Goal: Task Accomplishment & Management: Manage account settings

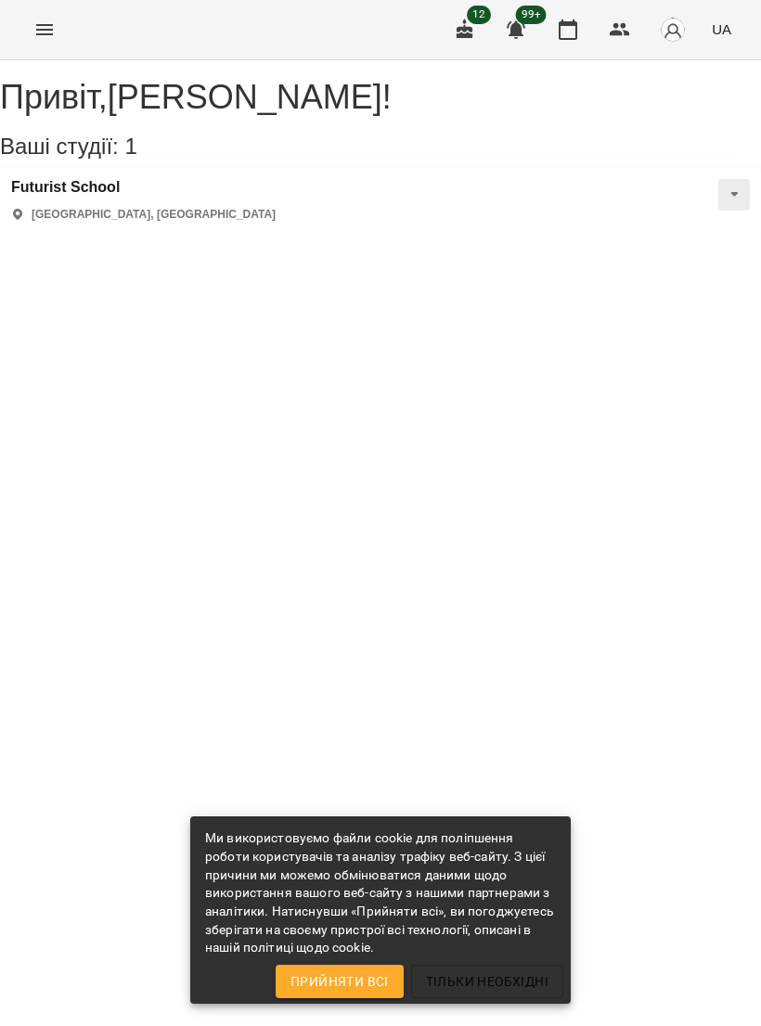
click at [105, 196] on h3 "Futurist School" at bounding box center [143, 187] width 264 height 17
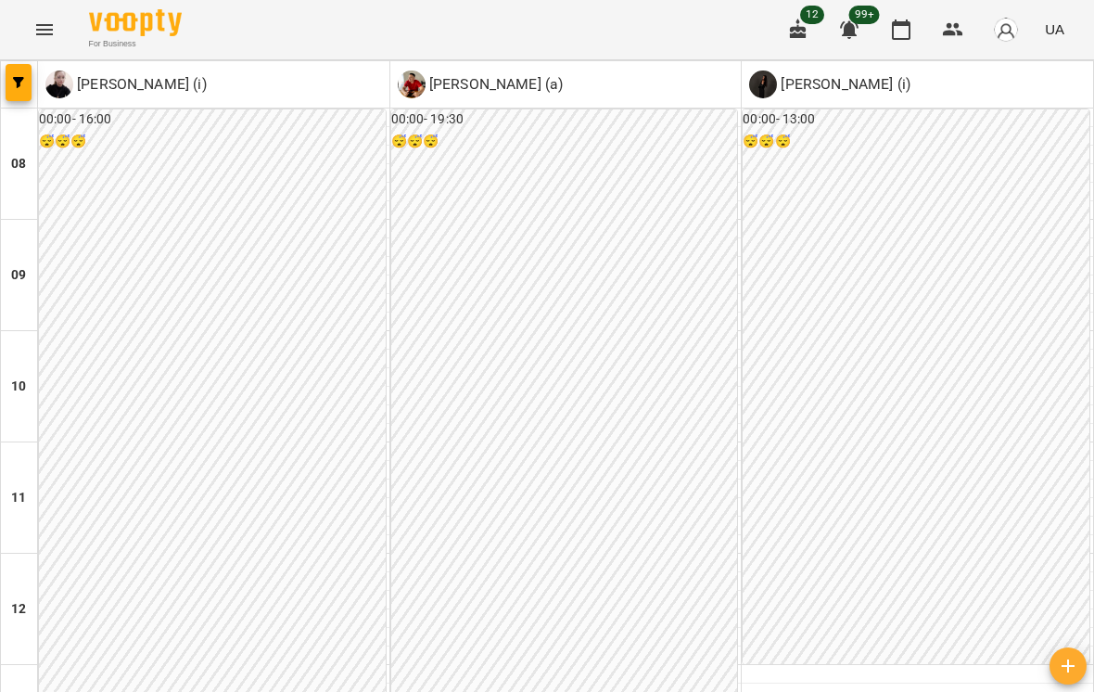
click at [22, 90] on button "button" at bounding box center [19, 82] width 26 height 37
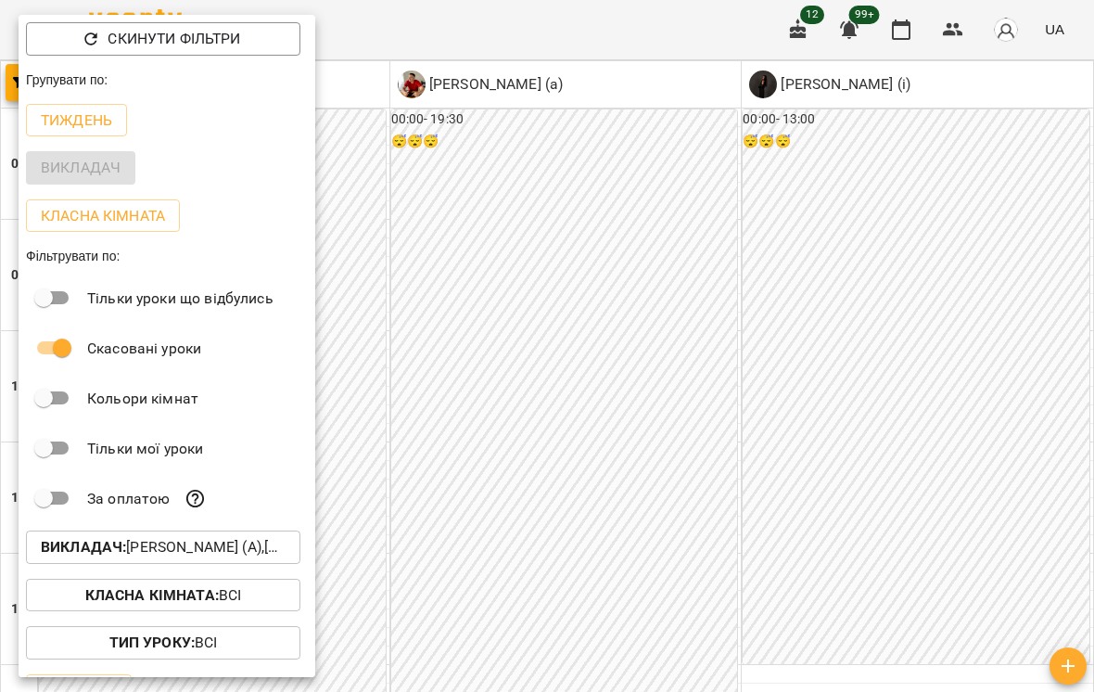
click at [109, 117] on p "Тиждень" at bounding box center [76, 120] width 71 height 22
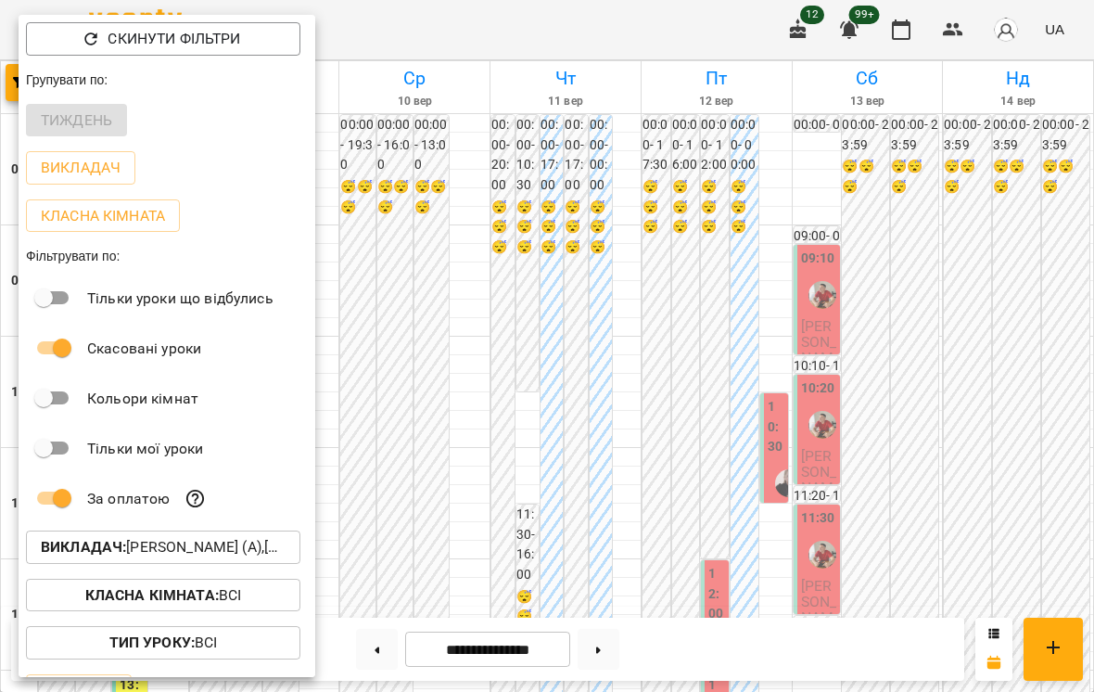
click at [183, 545] on p "Викладач : [PERSON_NAME] (а),[PERSON_NAME] (і),[PERSON_NAME] (і)" at bounding box center [163, 547] width 245 height 22
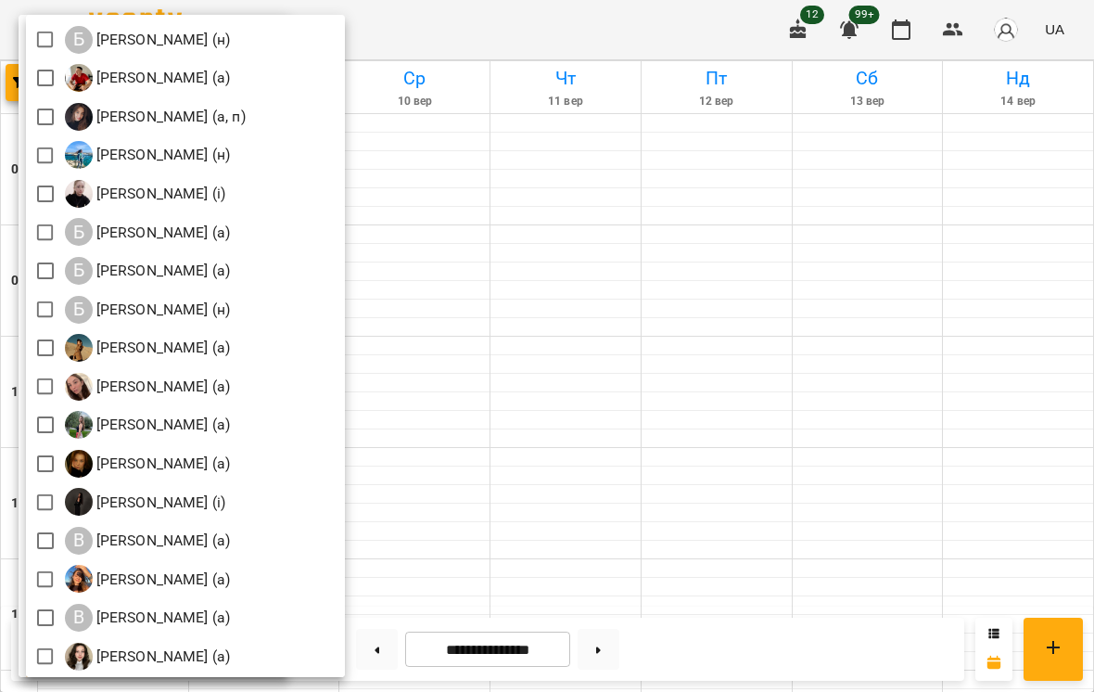
scroll to position [238, 0]
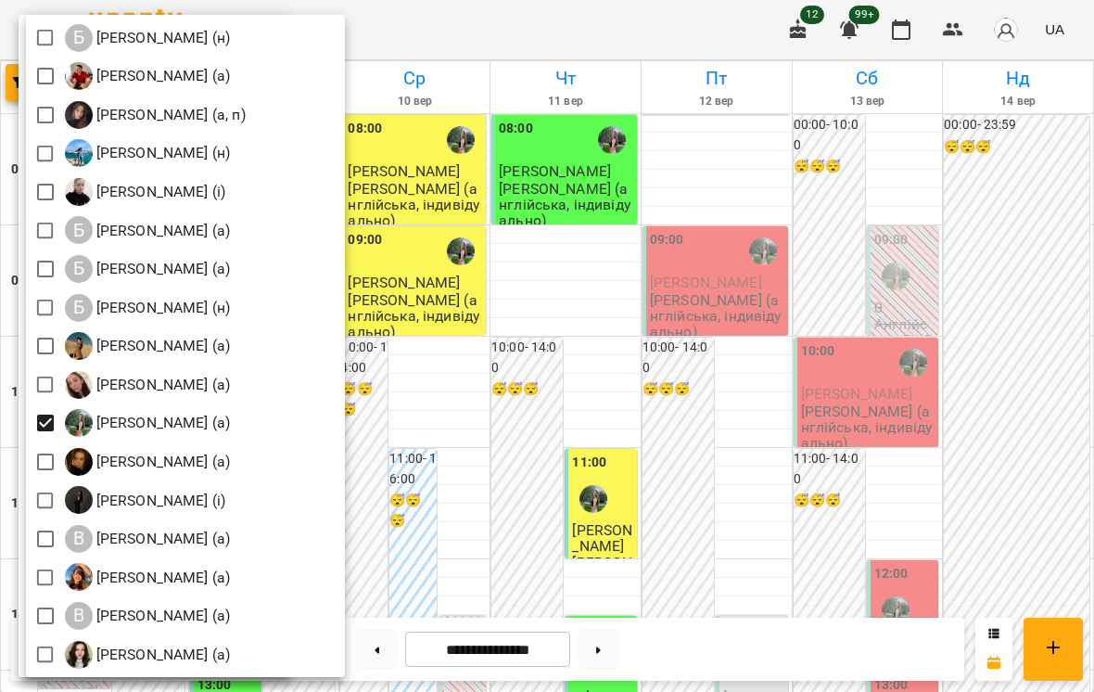
click at [760, 217] on div at bounding box center [547, 346] width 1094 height 692
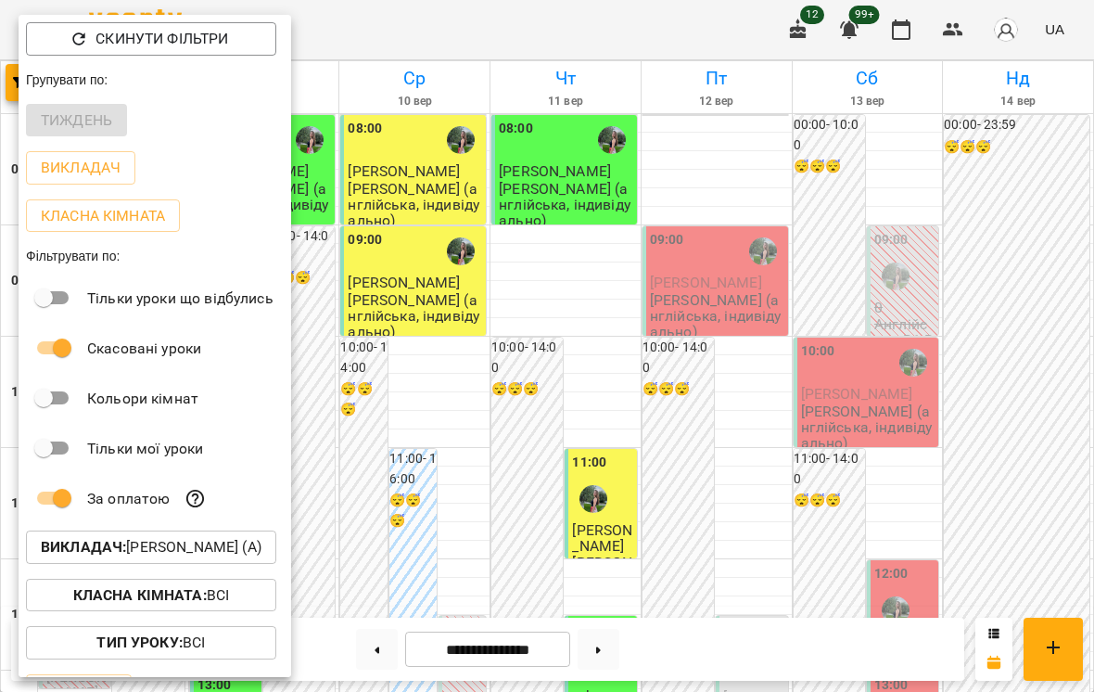
click at [760, 222] on div at bounding box center [547, 346] width 1094 height 692
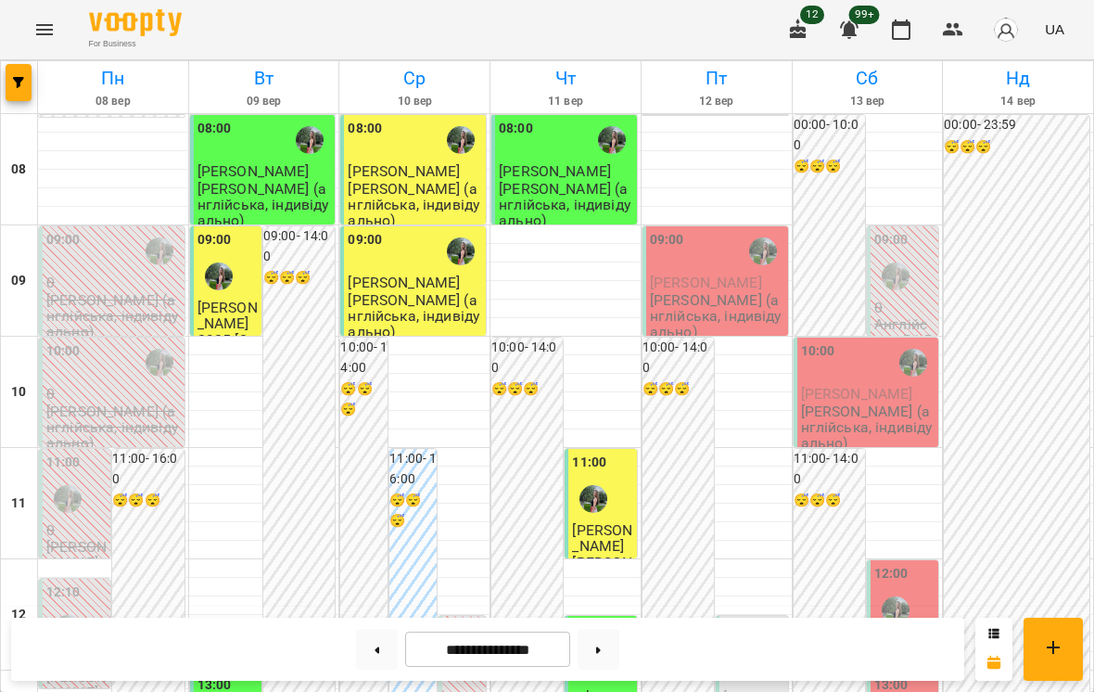
scroll to position [0, 0]
click at [558, 262] on div at bounding box center [566, 271] width 150 height 19
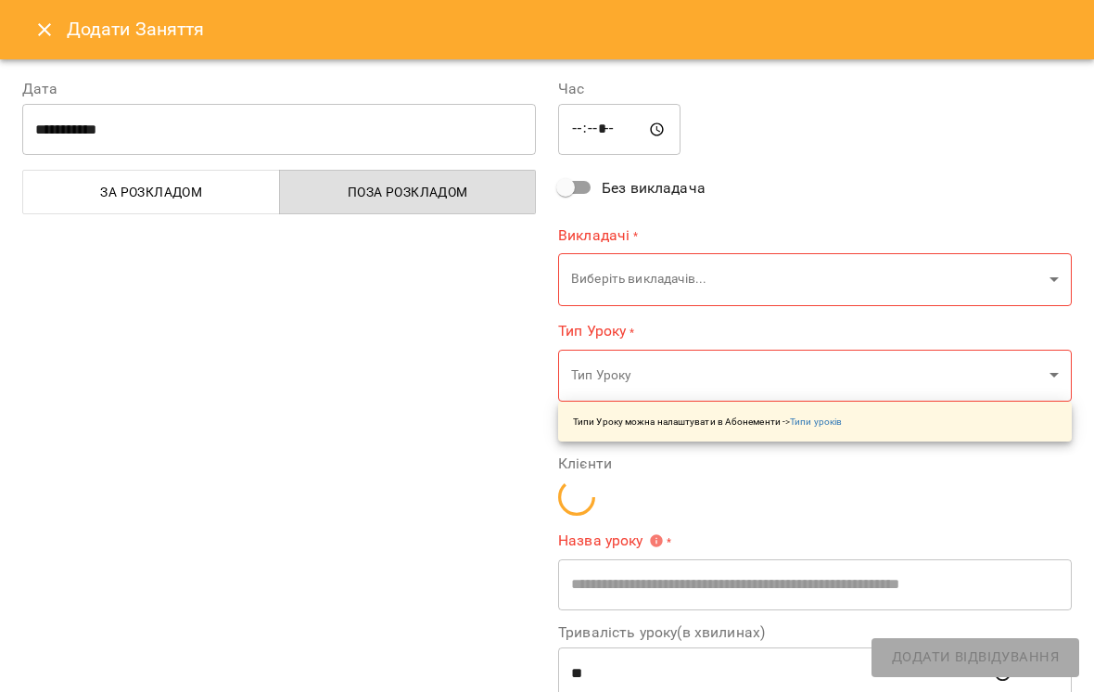
type input "**********"
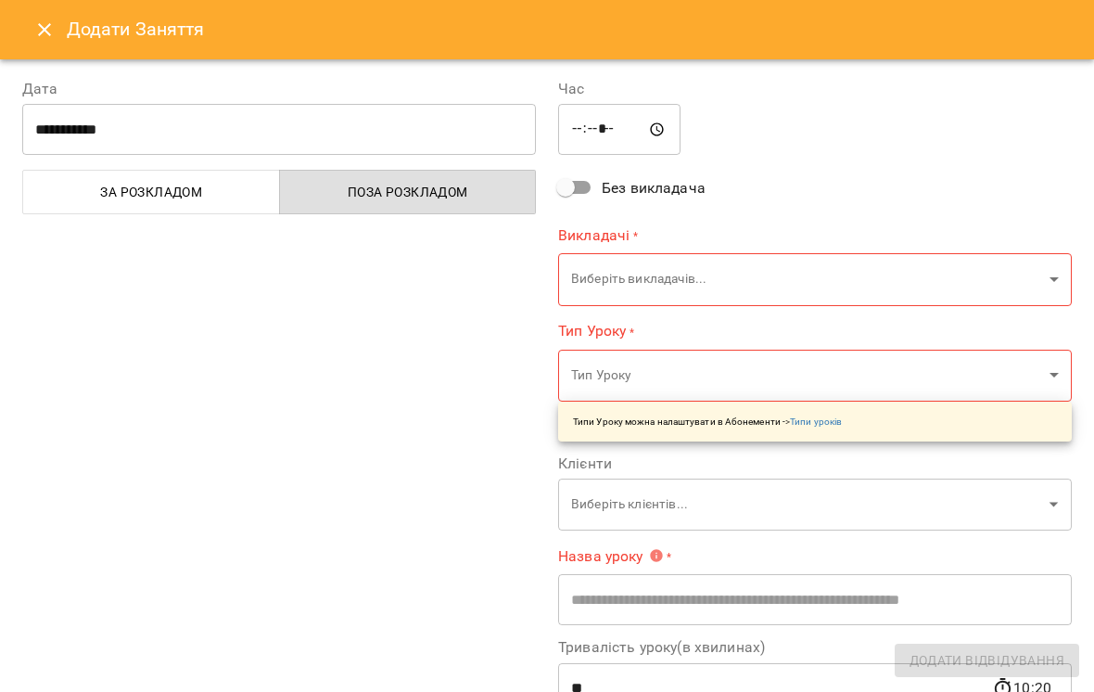
click at [51, 27] on icon "Close" at bounding box center [44, 30] width 22 height 22
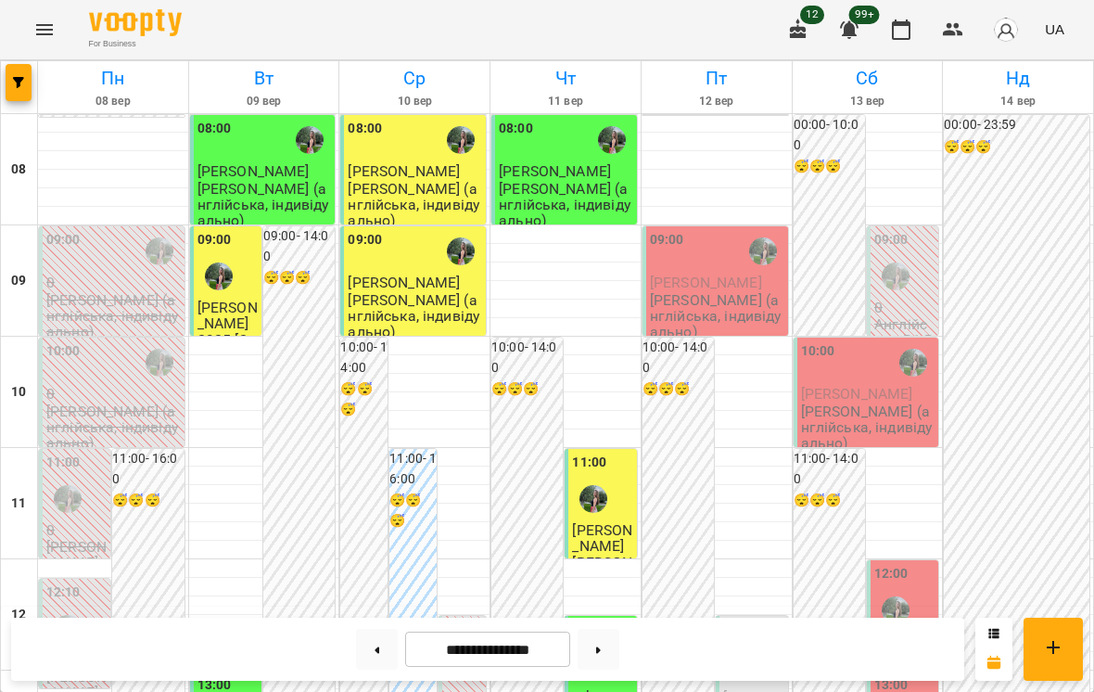
click at [595, 655] on button at bounding box center [599, 649] width 42 height 41
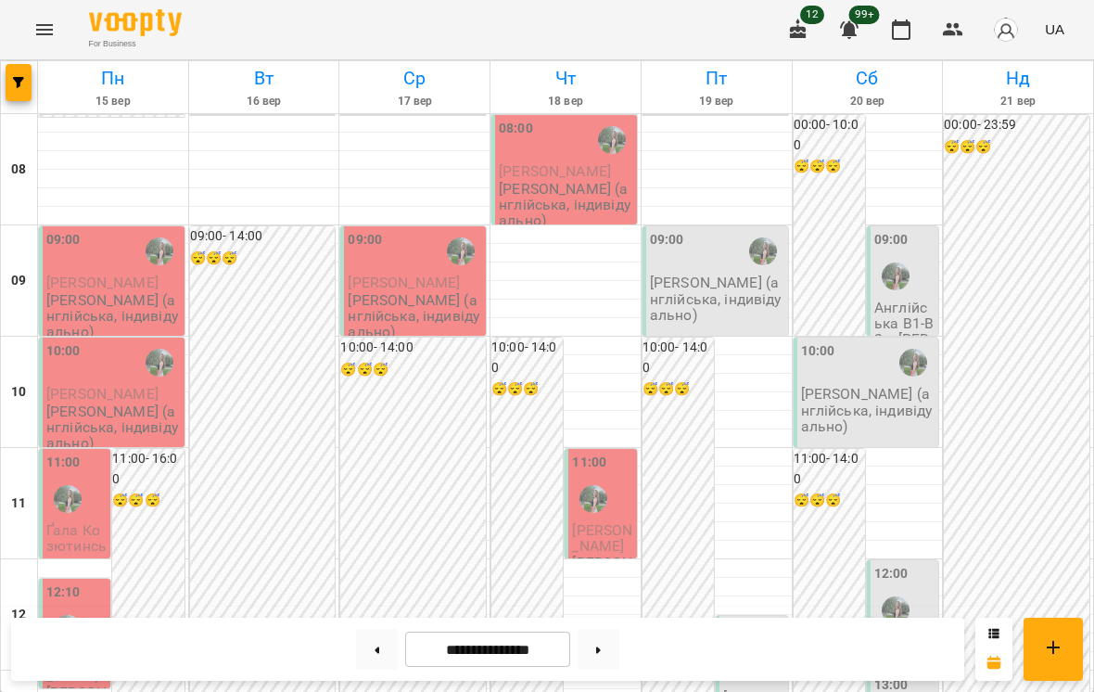
click at [599, 649] on icon at bounding box center [598, 649] width 5 height 6
type input "**********"
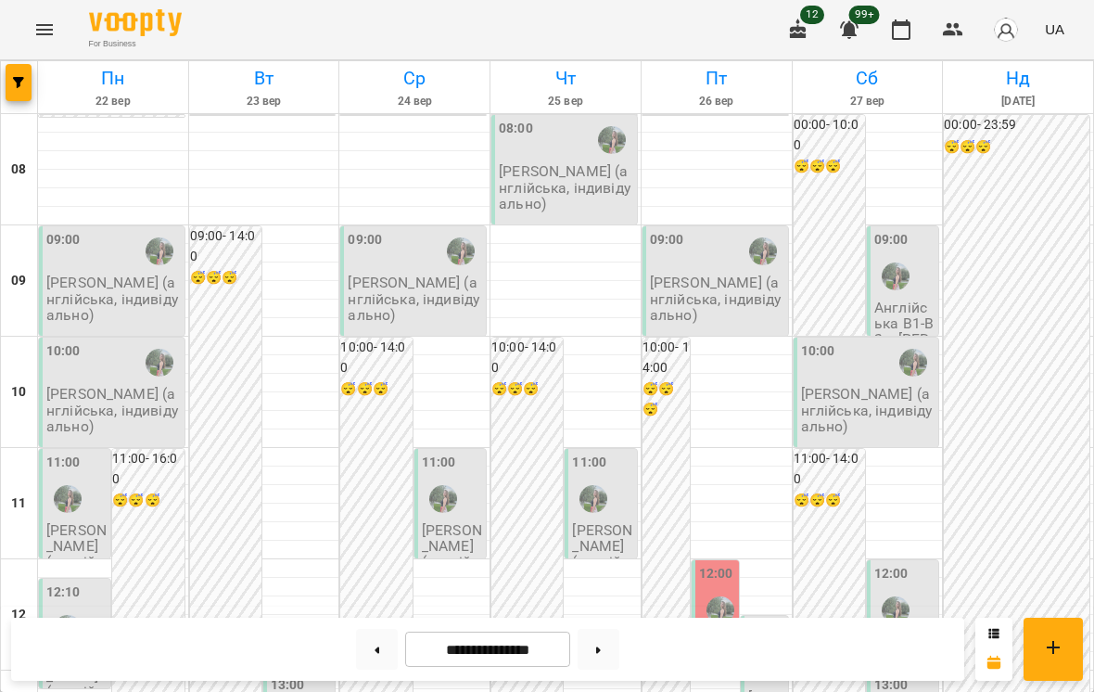
scroll to position [1174, 0]
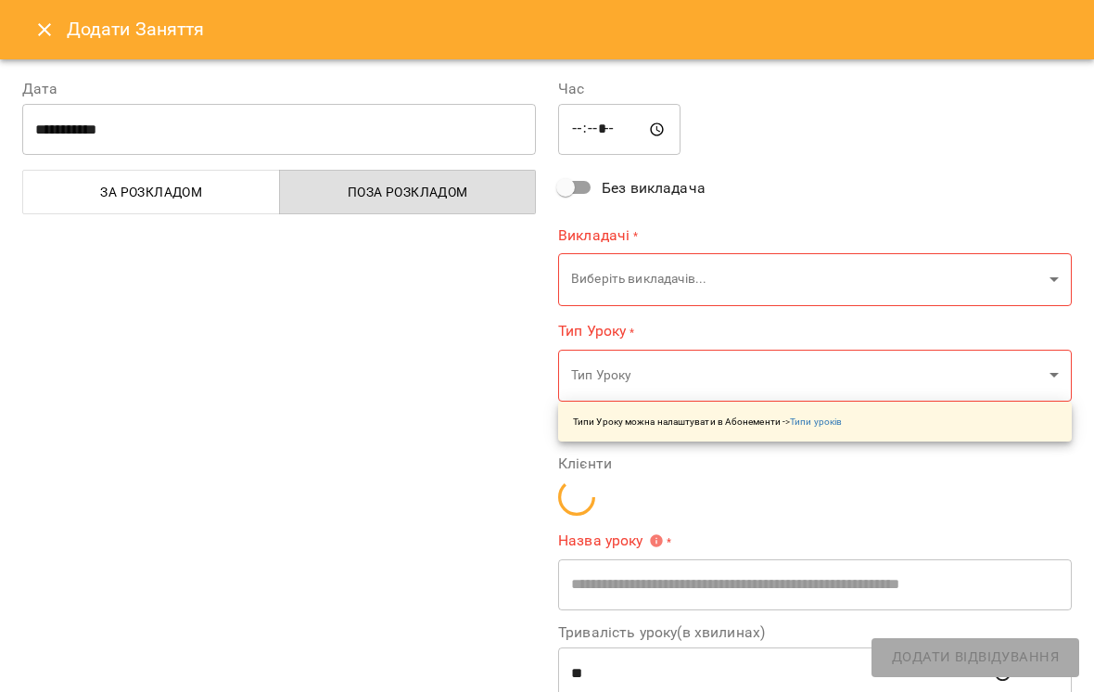
type input "**********"
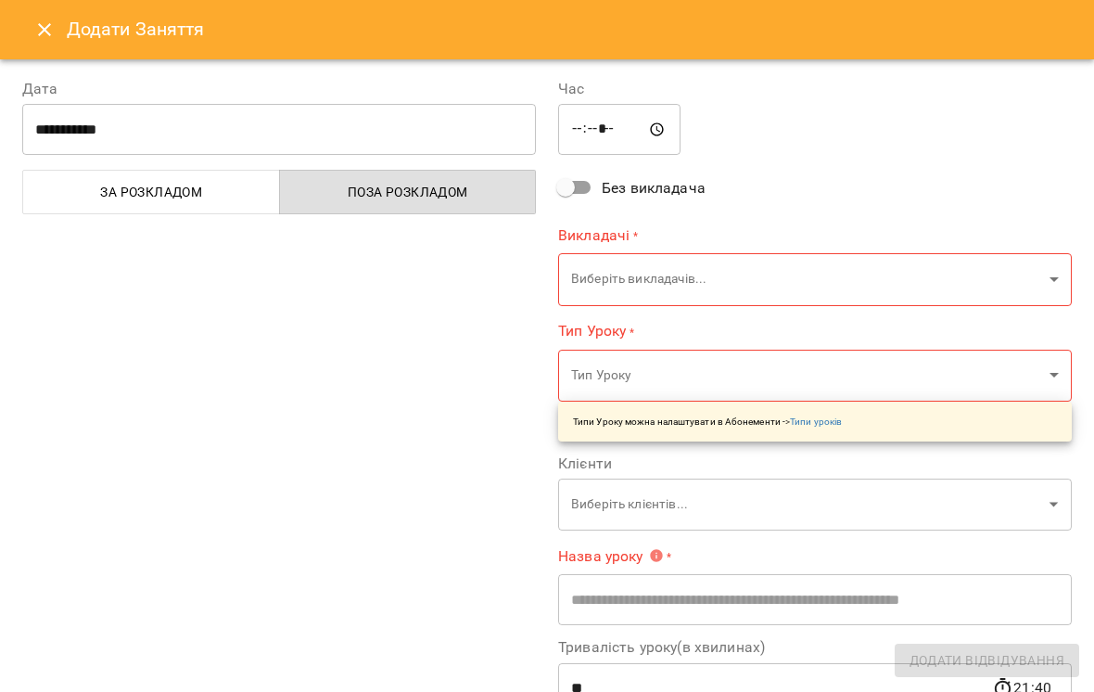
click at [48, 27] on icon "Close" at bounding box center [44, 29] width 13 height 13
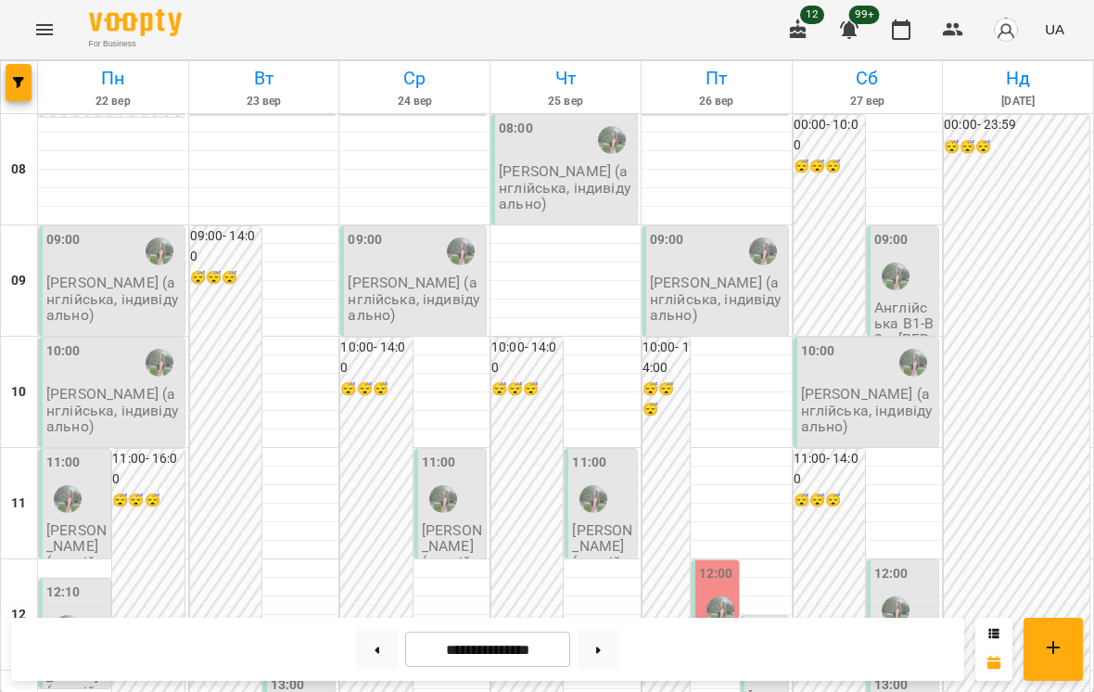
scroll to position [0, 0]
click at [43, 26] on icon "Menu" at bounding box center [44, 29] width 17 height 11
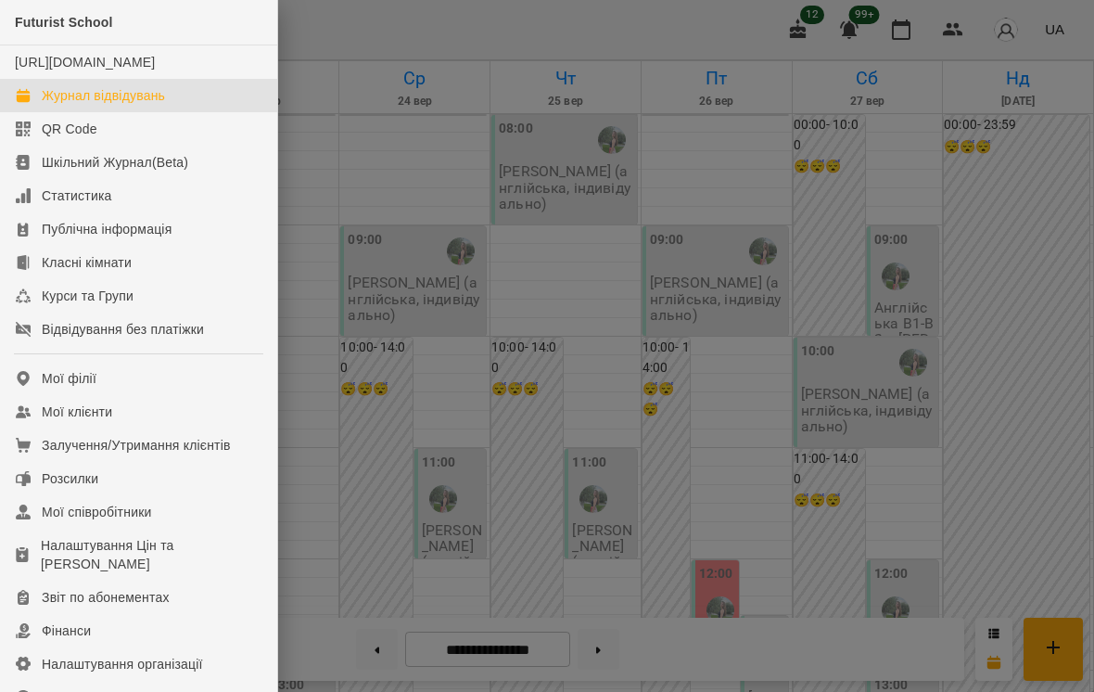
click at [90, 454] on div "Залучення/Утримання клієнтів" at bounding box center [136, 445] width 189 height 19
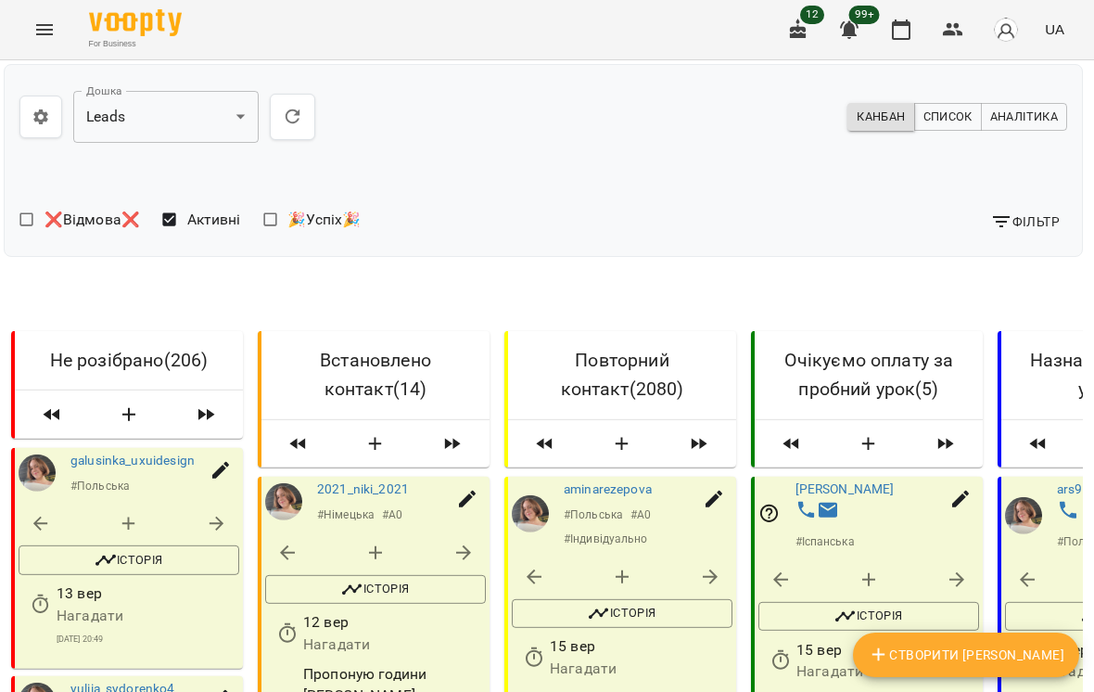
click at [760, 28] on img "button" at bounding box center [1006, 30] width 26 height 26
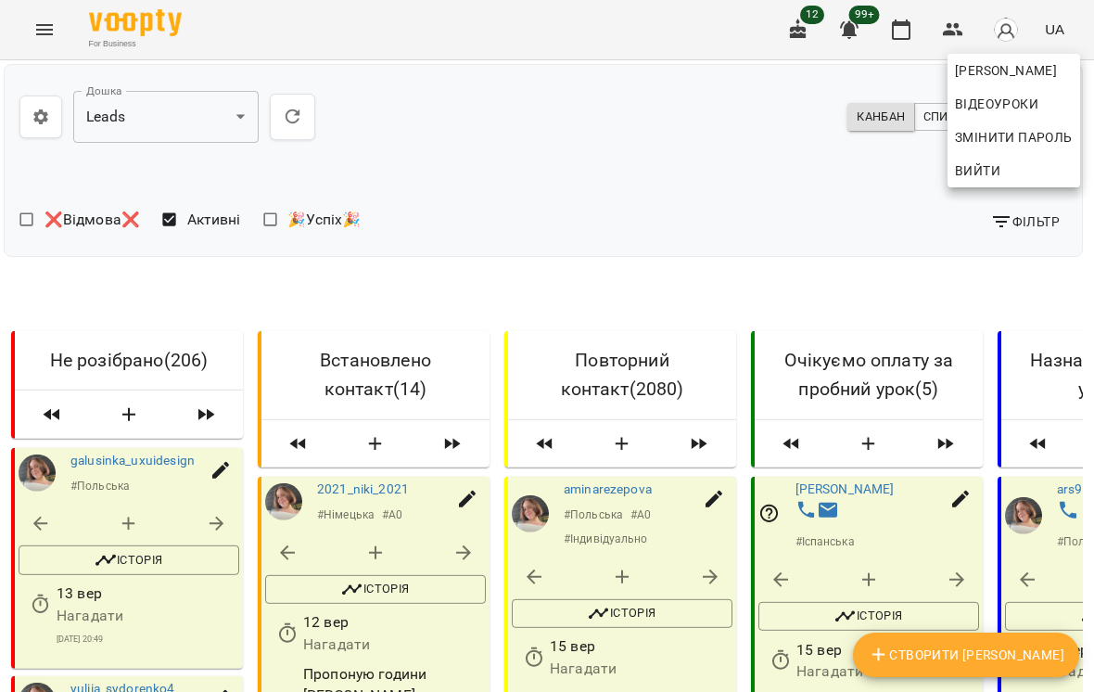
click at [639, 69] on div at bounding box center [547, 346] width 1094 height 692
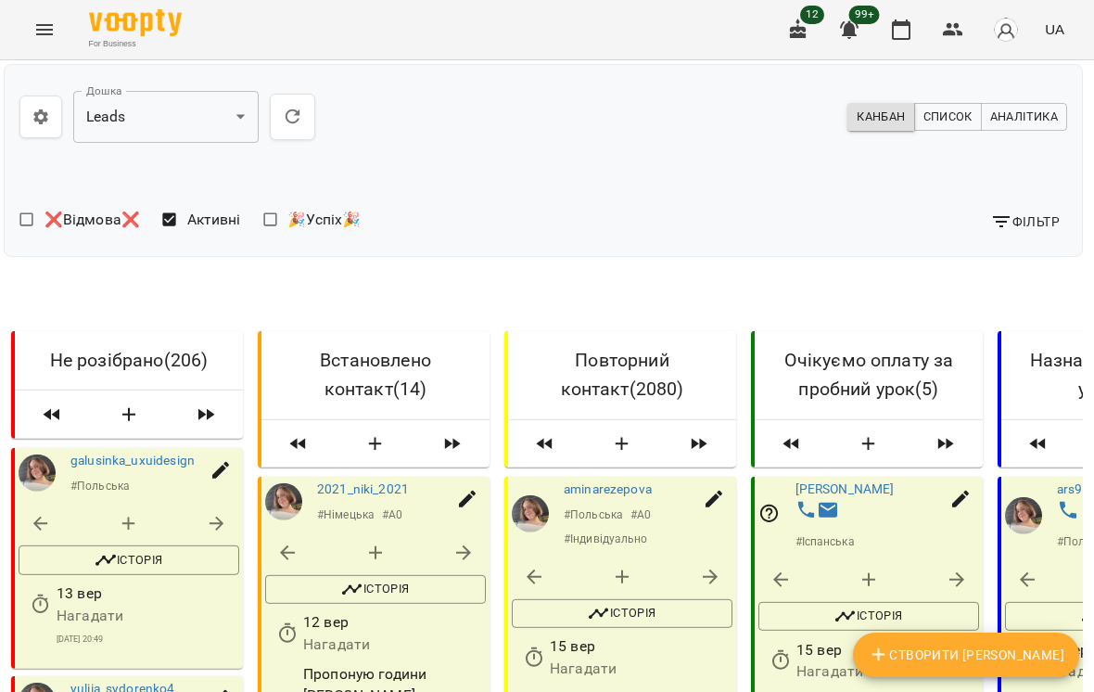
click at [760, 28] on icon "button" at bounding box center [849, 30] width 22 height 22
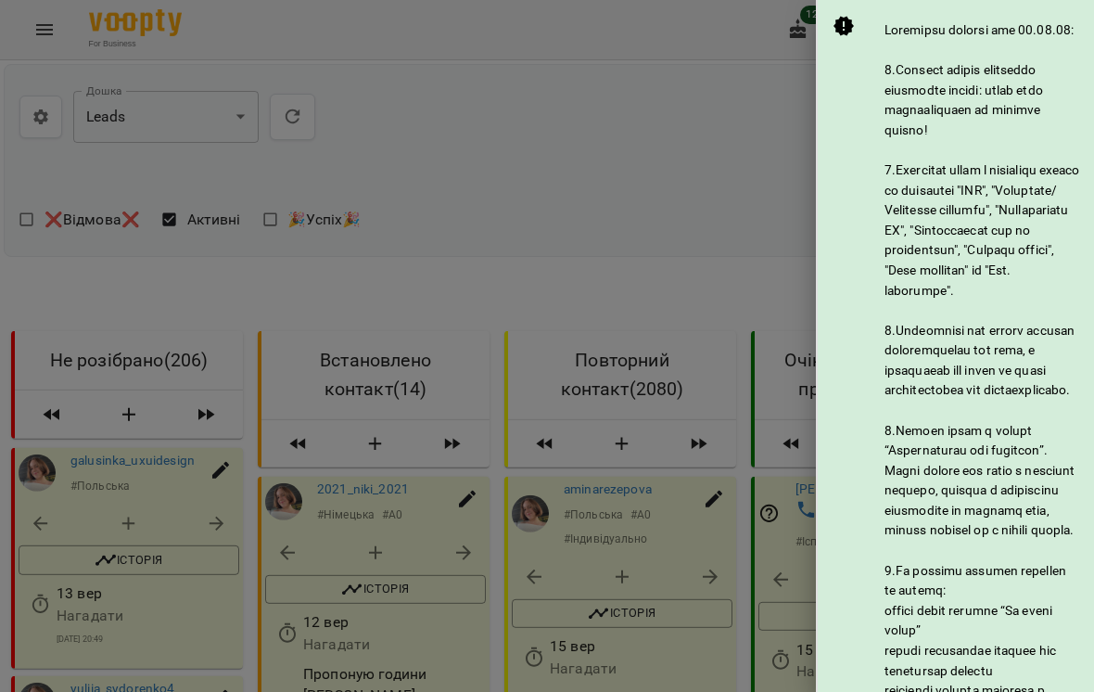
click at [682, 29] on div at bounding box center [547, 346] width 1094 height 692
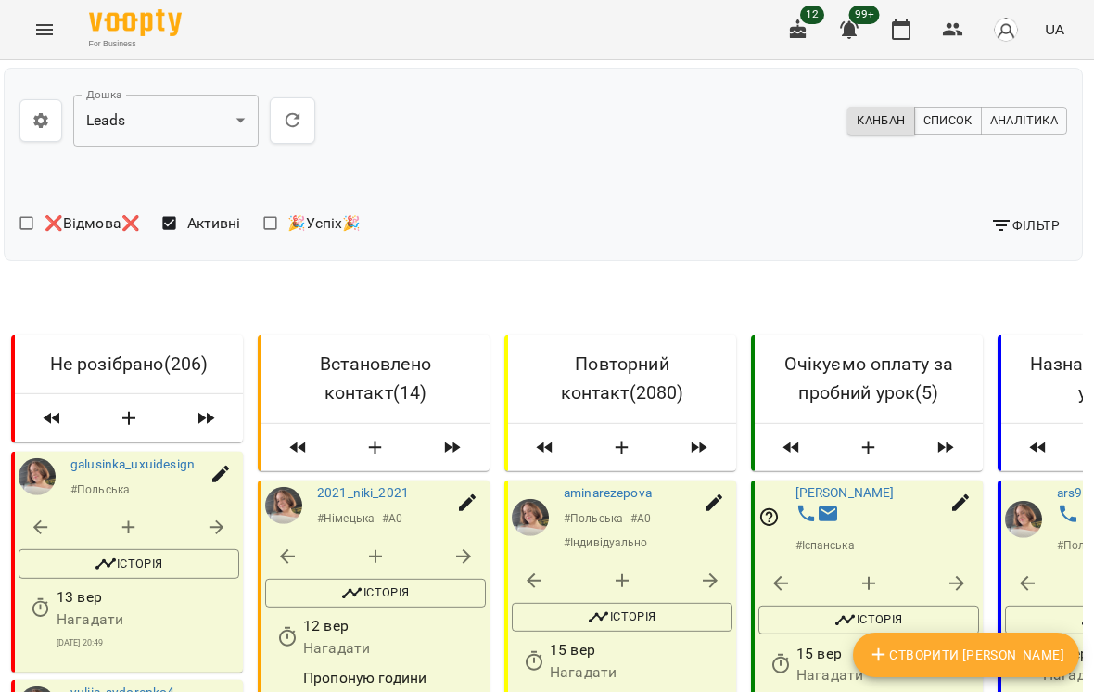
scroll to position [0, 4]
click at [45, 27] on icon "Menu" at bounding box center [44, 30] width 22 height 22
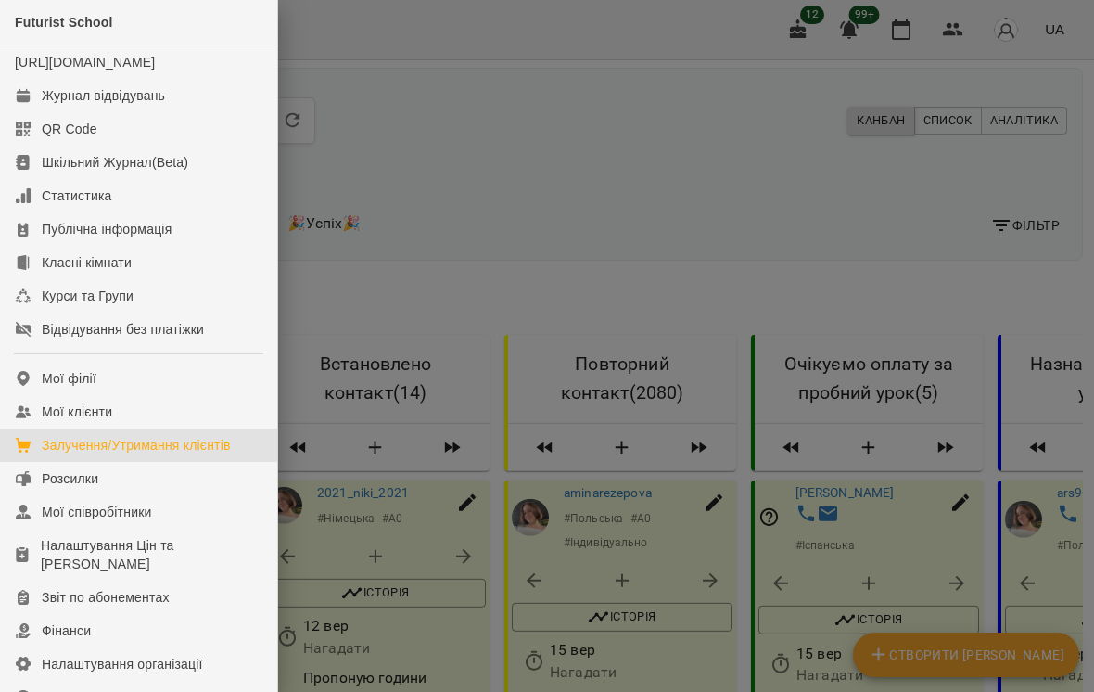
click at [445, 120] on div at bounding box center [547, 346] width 1094 height 692
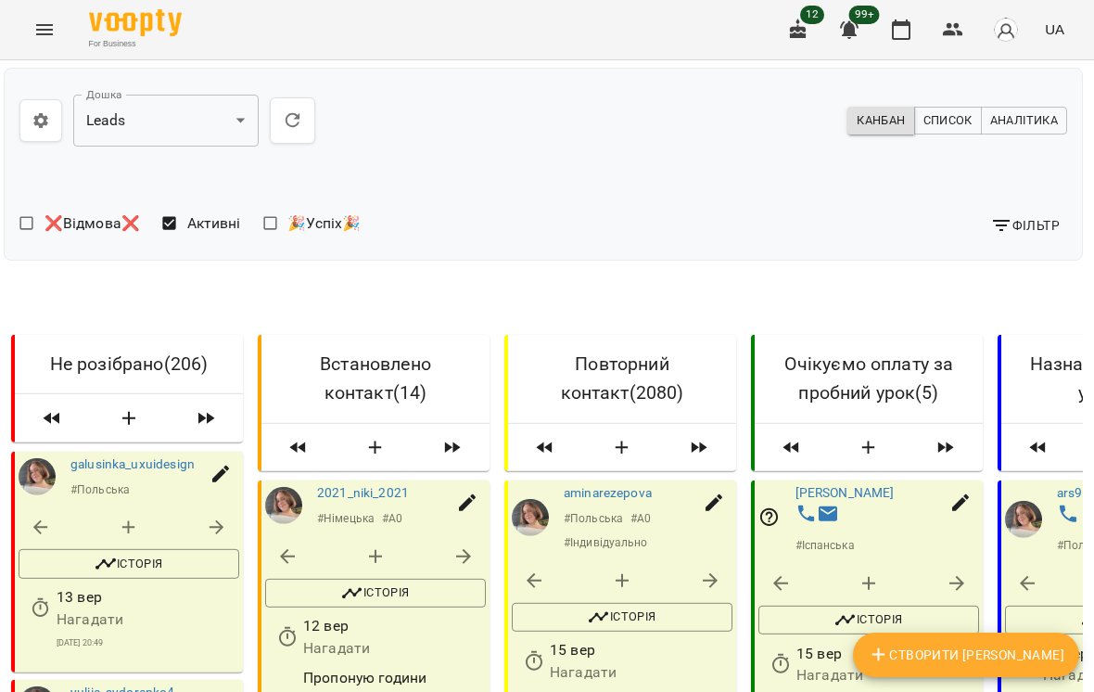
click at [46, 36] on icon "Menu" at bounding box center [44, 30] width 22 height 22
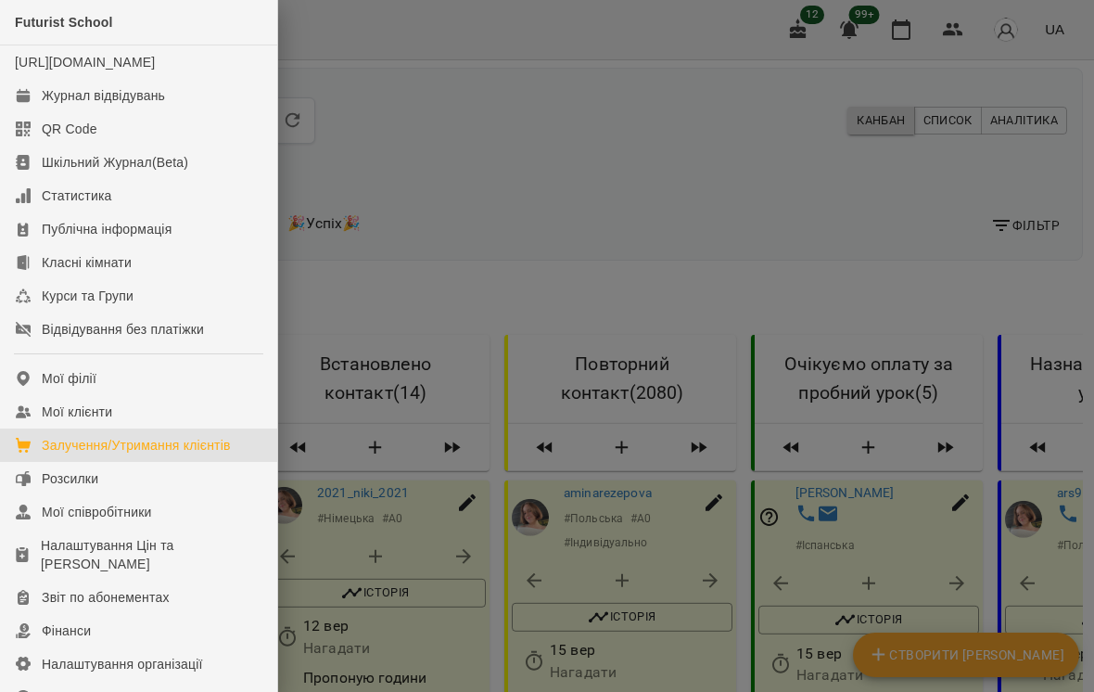
click at [91, 205] on div "Статистика" at bounding box center [77, 195] width 70 height 19
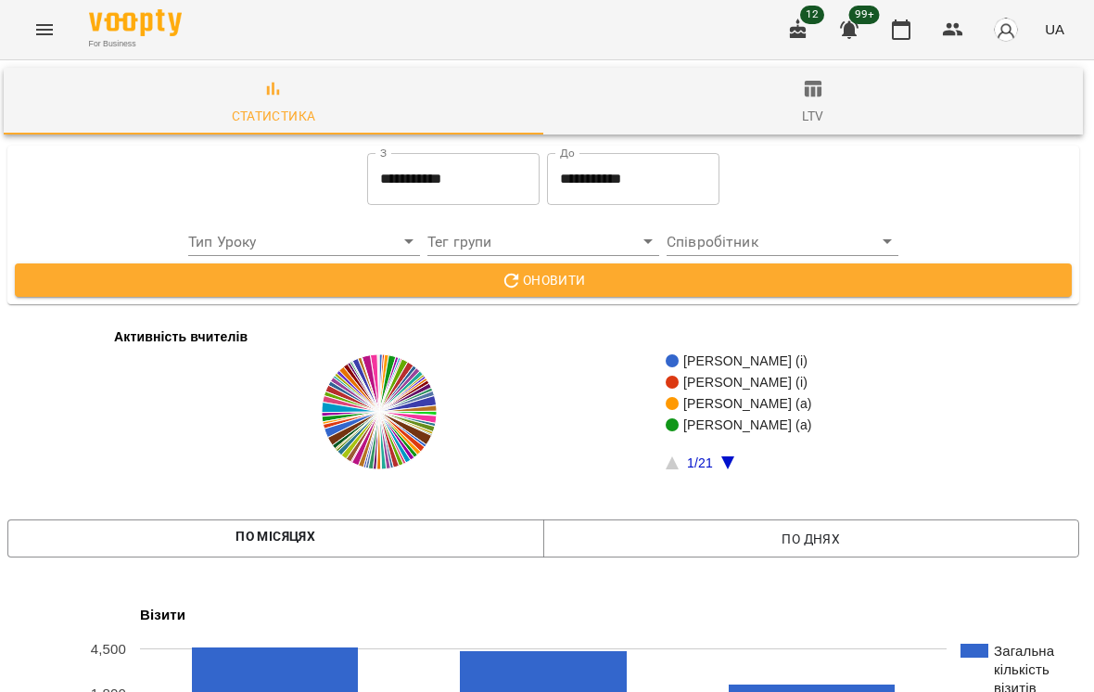
click at [51, 34] on icon "Menu" at bounding box center [44, 29] width 17 height 11
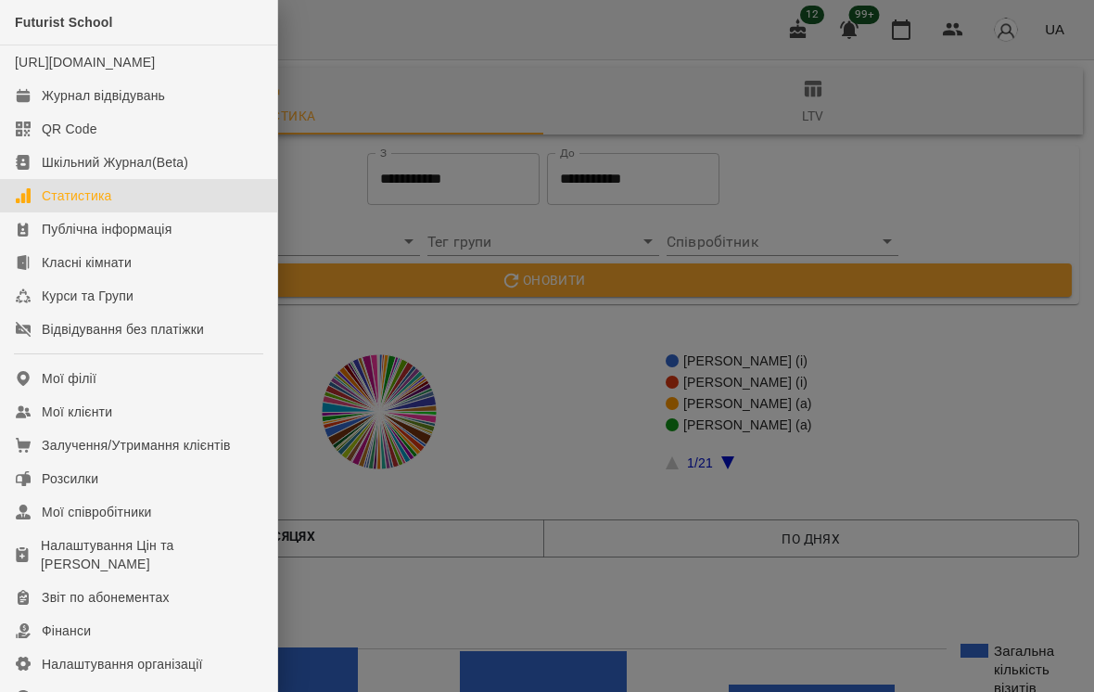
click at [166, 172] on div "Шкільний Журнал(Beta)" at bounding box center [115, 162] width 147 height 19
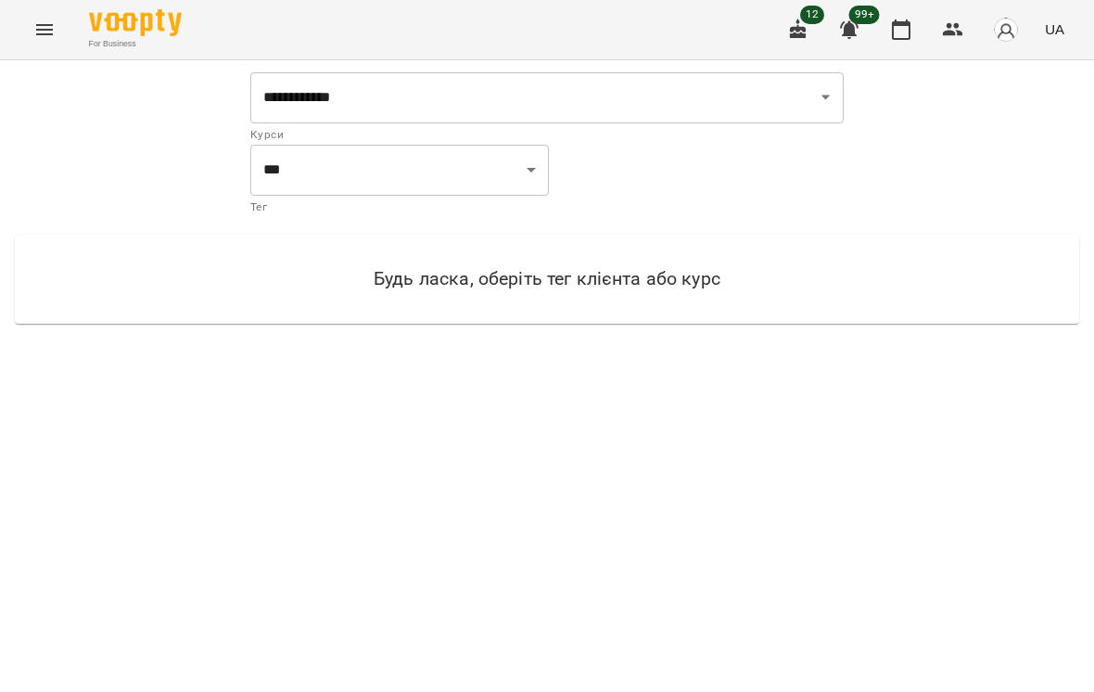
click at [56, 39] on button "Menu" at bounding box center [44, 29] width 45 height 45
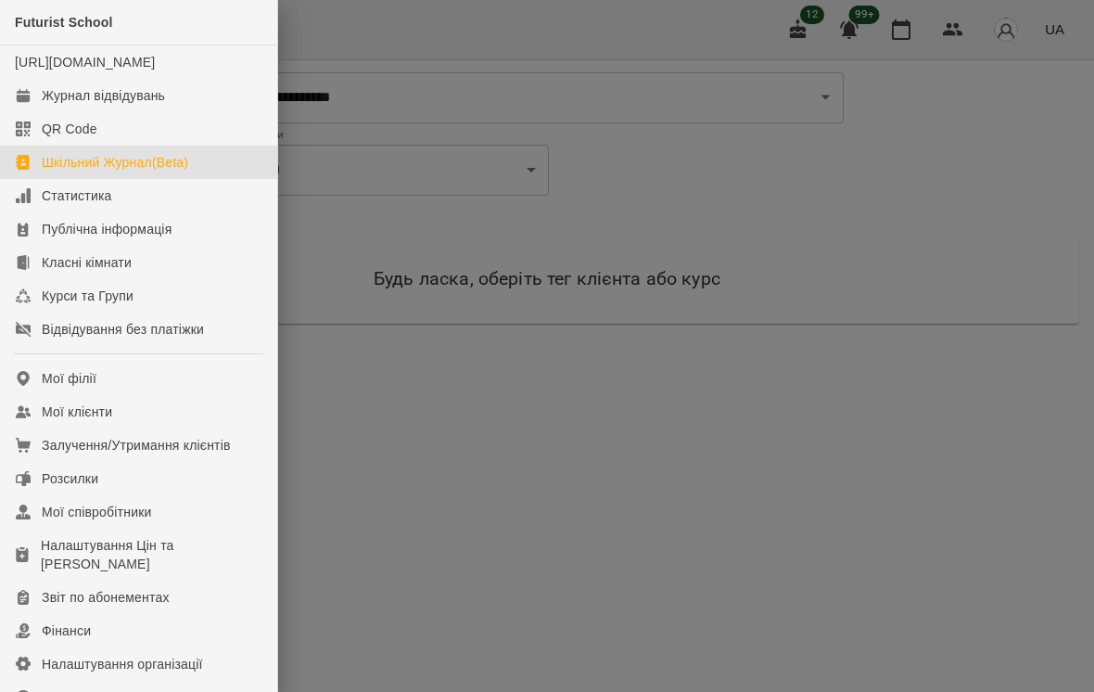
click at [98, 421] on div "Мої клієнти" at bounding box center [77, 412] width 70 height 19
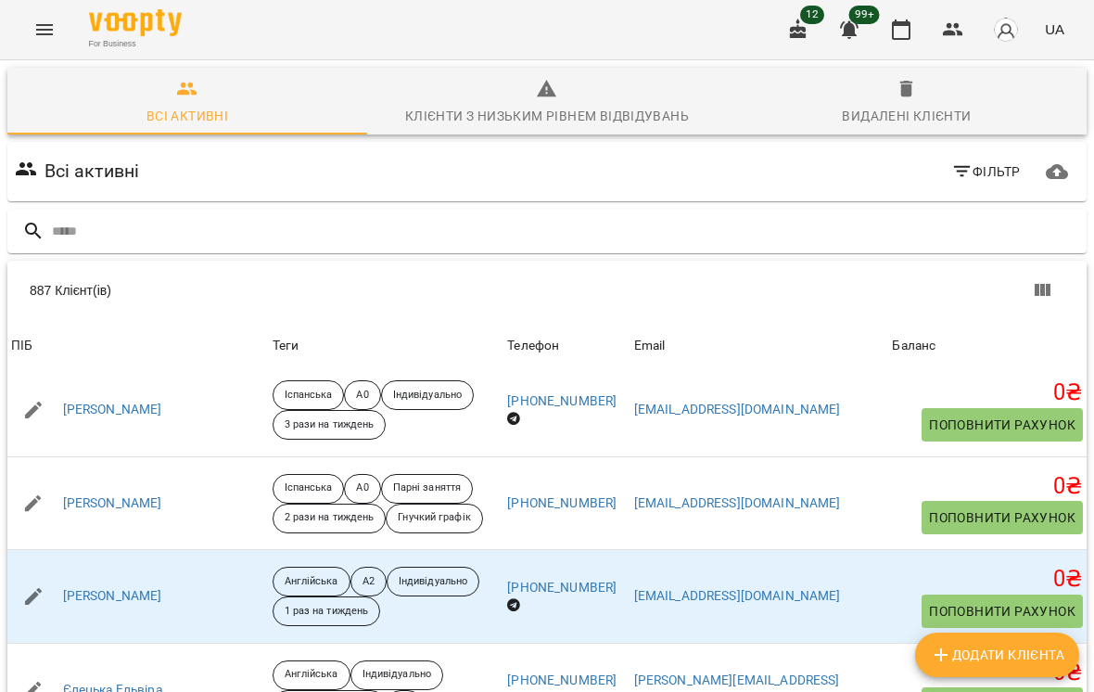
scroll to position [845, 0]
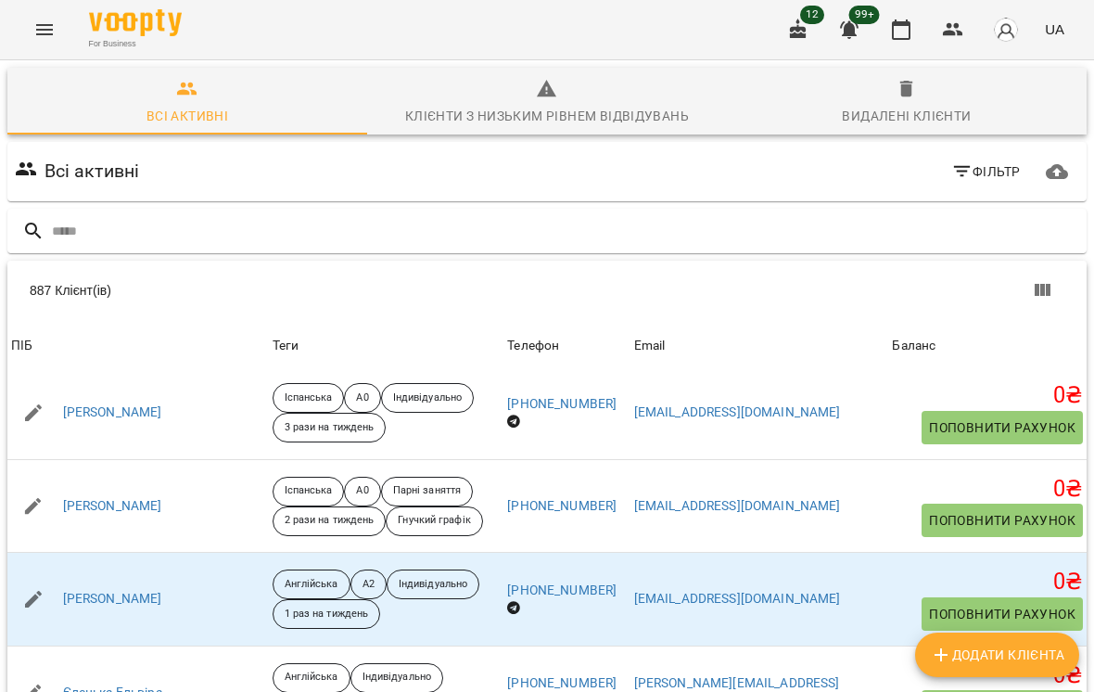
click at [142, 329] on link "[PERSON_NAME]" at bounding box center [112, 320] width 99 height 19
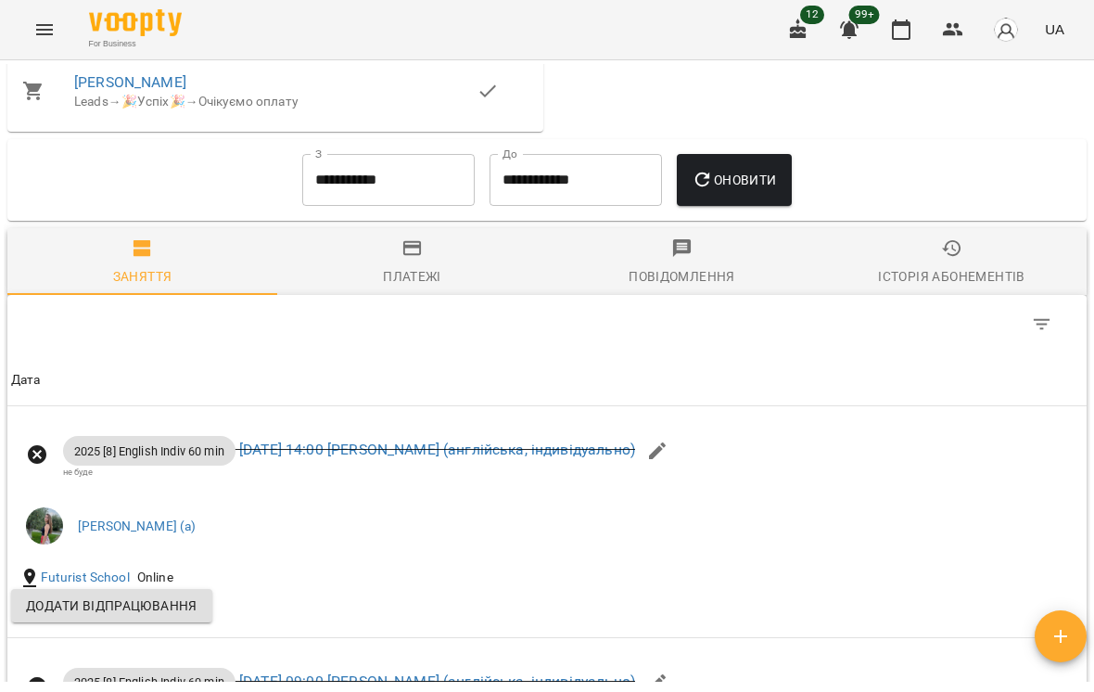
scroll to position [1376, 0]
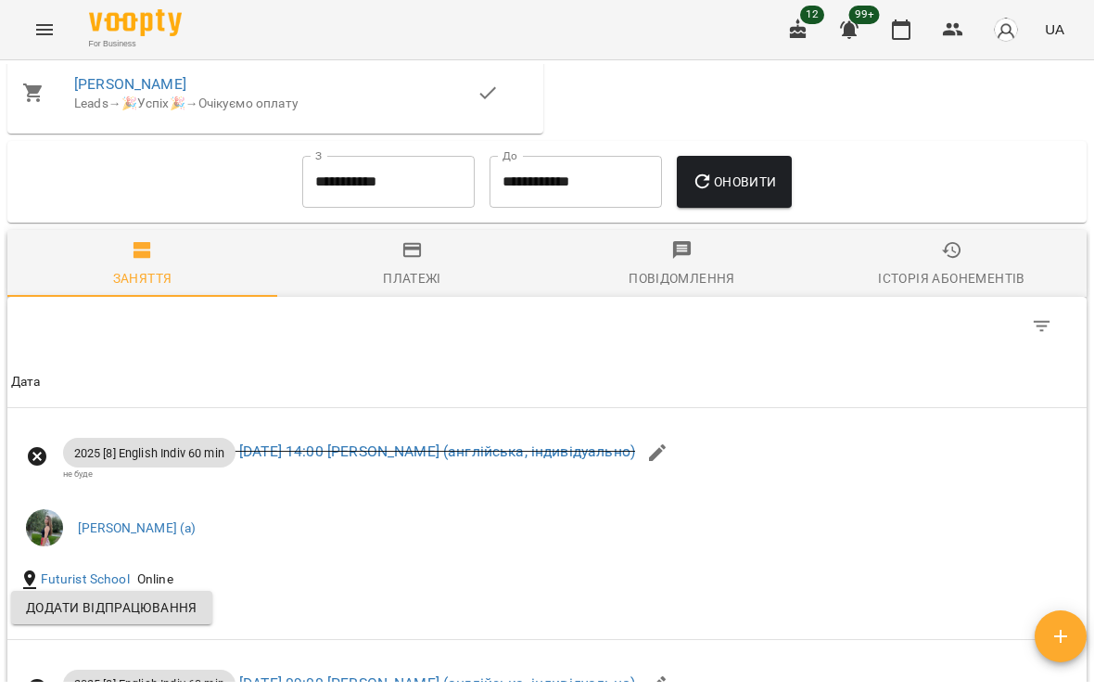
click at [416, 269] on div "Платежі" at bounding box center [412, 278] width 58 height 22
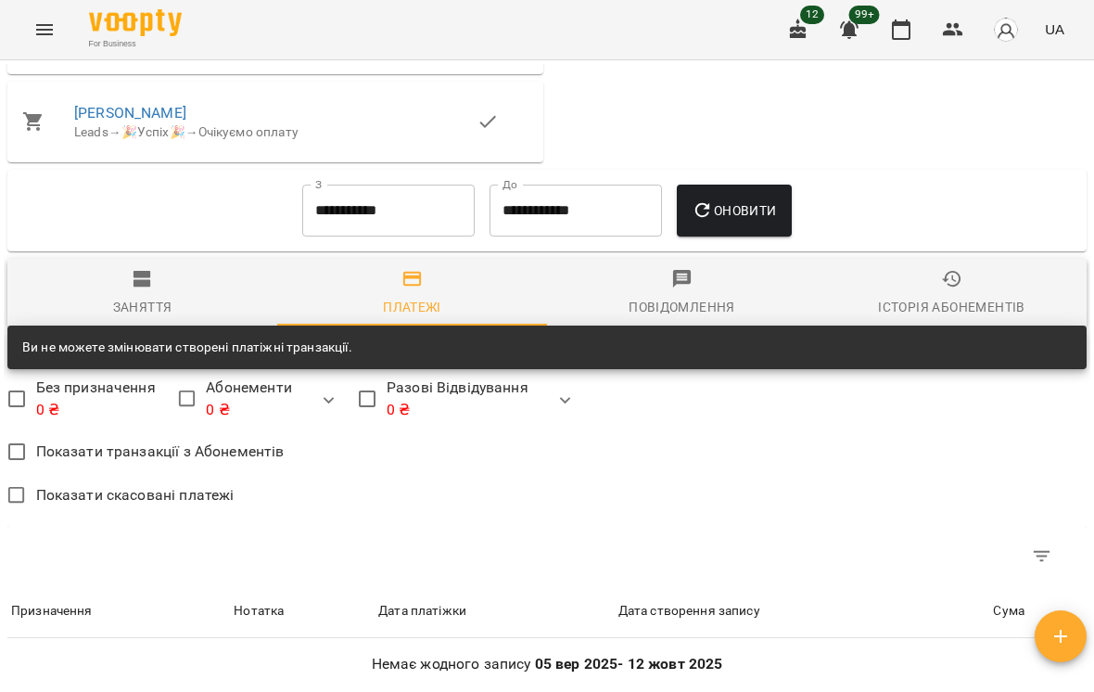
scroll to position [1345, 0]
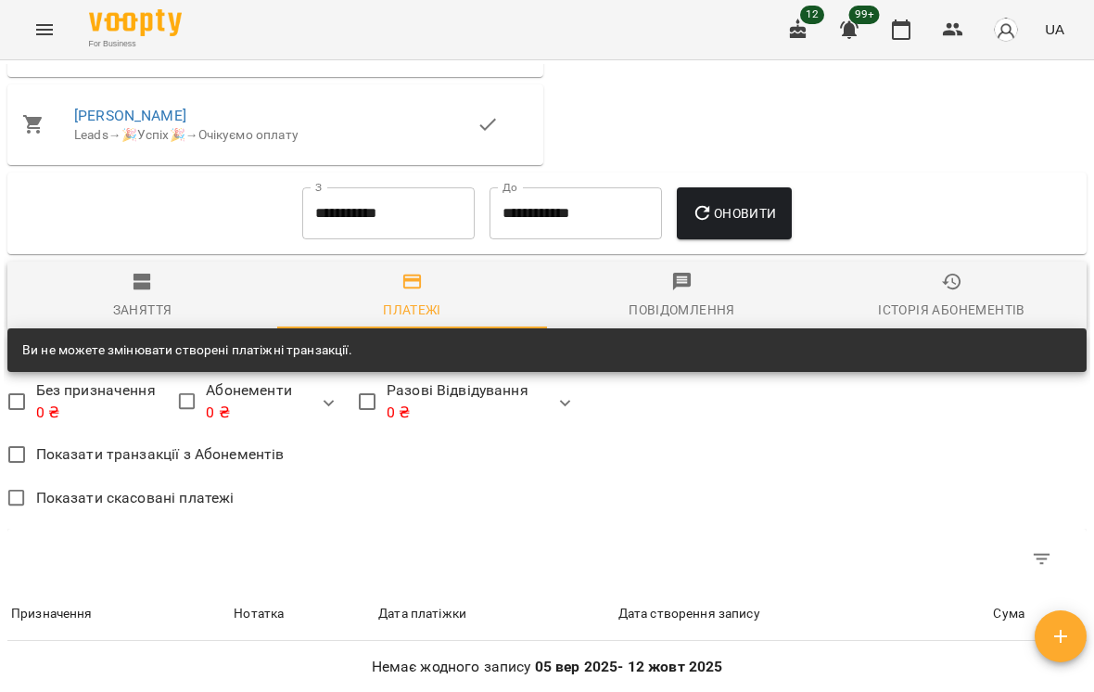
click at [697, 294] on span "Повідомлення" at bounding box center [682, 296] width 248 height 50
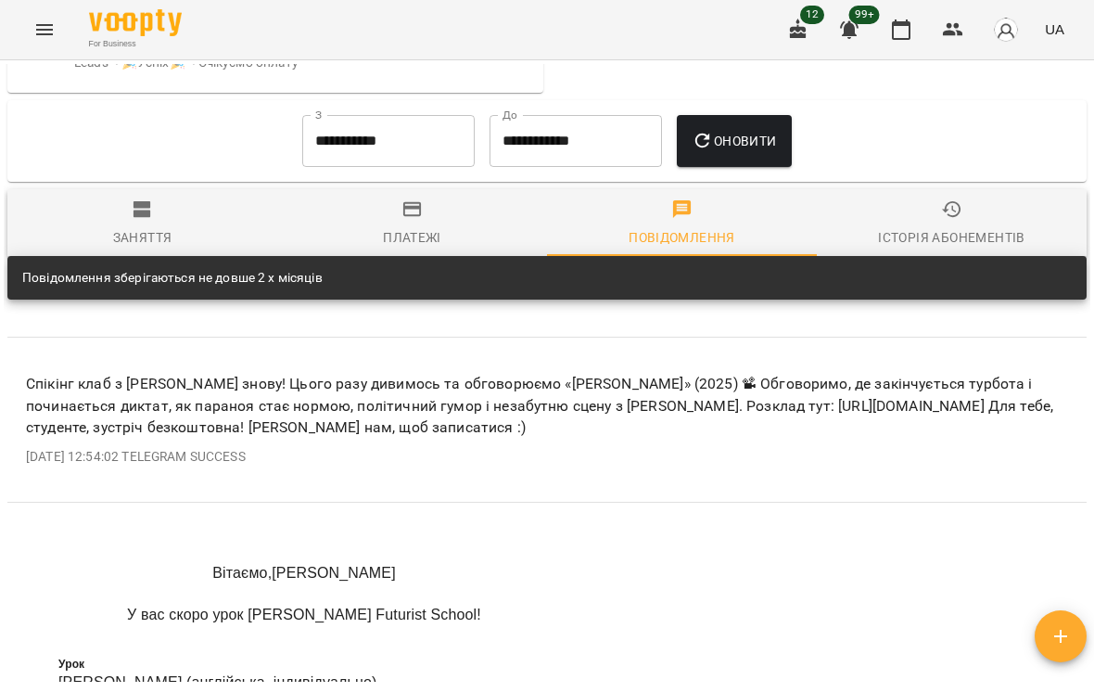
scroll to position [1419, 0]
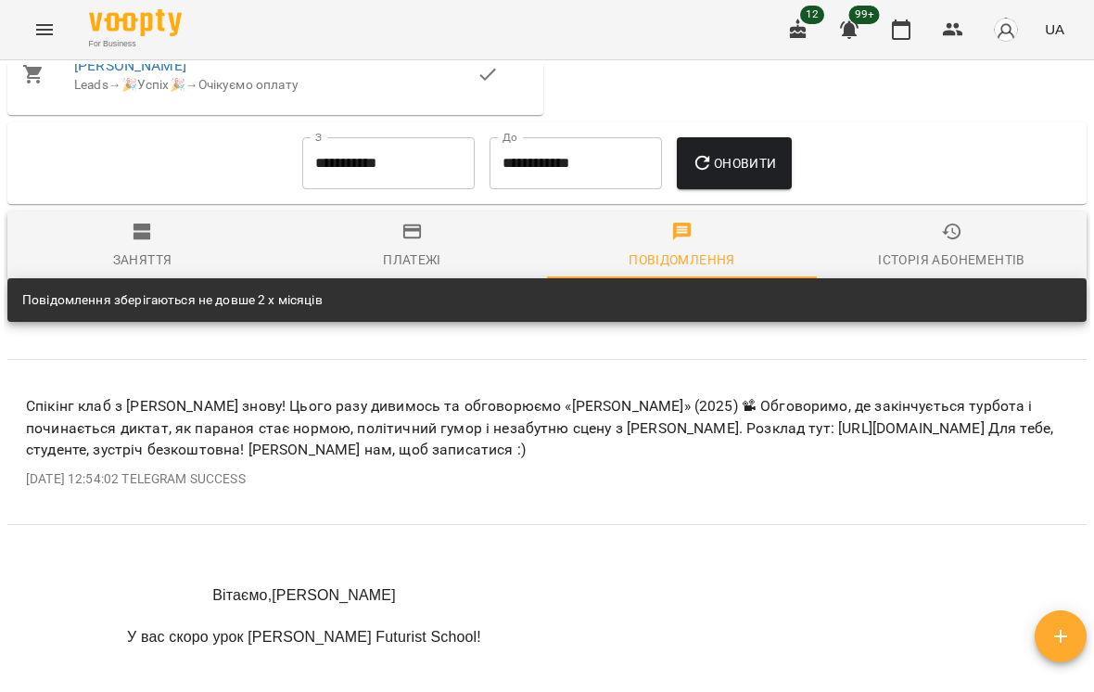
click at [760, 233] on span "Історія абонементів" at bounding box center [952, 246] width 248 height 50
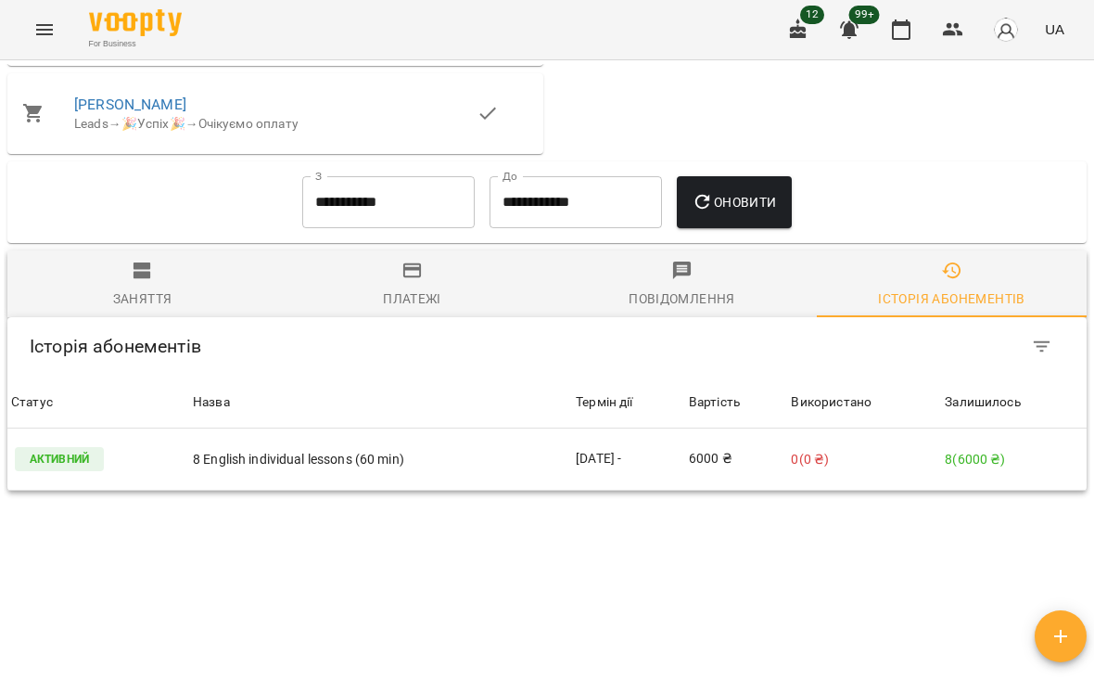
scroll to position [1355, 0]
click at [141, 287] on span "Заняття" at bounding box center [143, 286] width 248 height 50
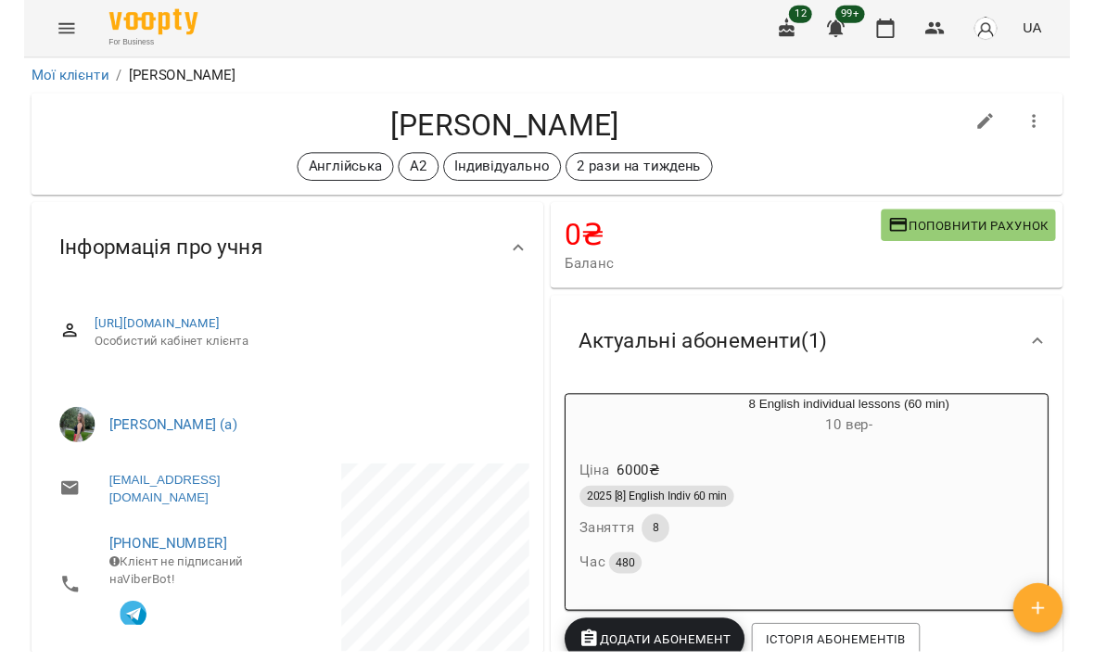
scroll to position [0, 0]
